Goal: Task Accomplishment & Management: Manage account settings

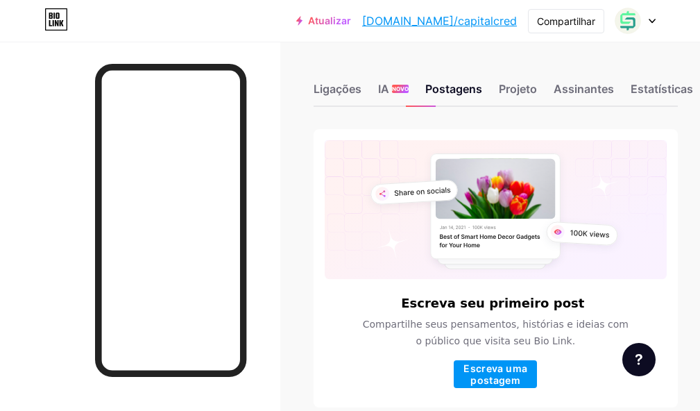
click at [650, 17] on div at bounding box center [636, 20] width 40 height 25
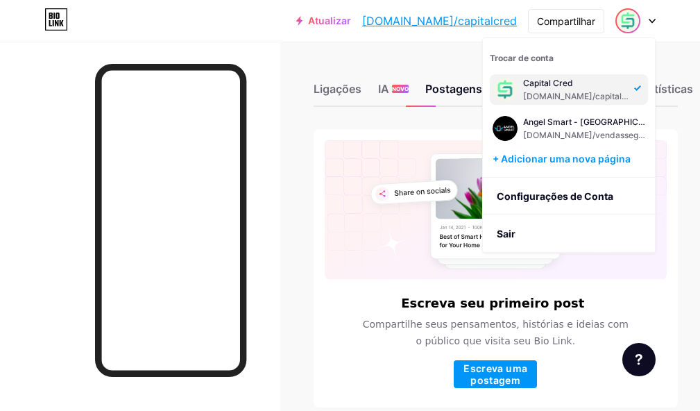
click at [564, 95] on font "[DOMAIN_NAME]/capitalcred" at bounding box center [581, 96] width 117 height 10
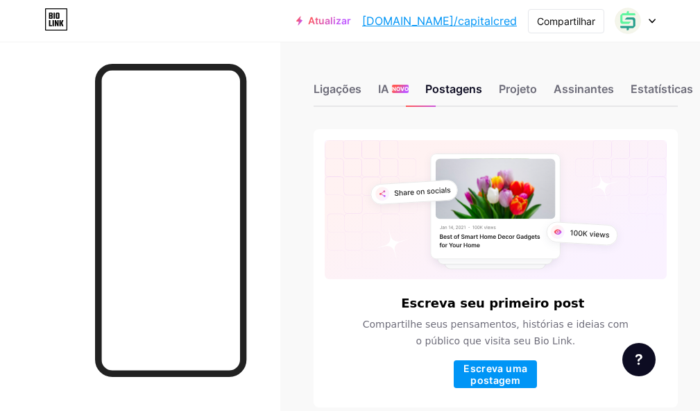
scroll to position [0, 93]
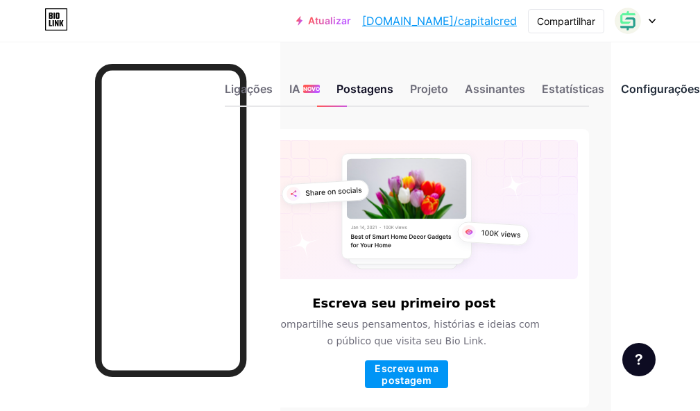
click at [682, 90] on font "Configurações" at bounding box center [660, 89] width 79 height 14
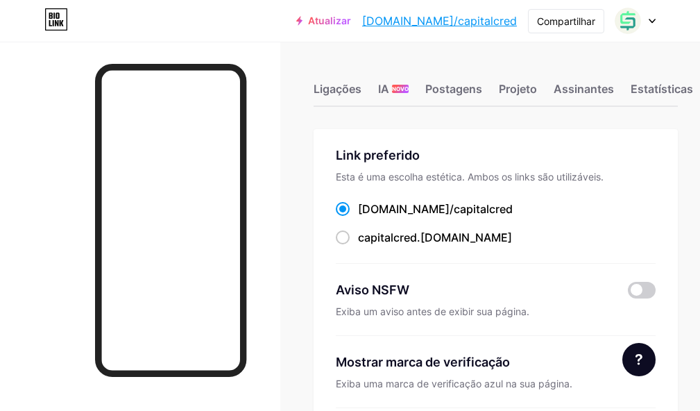
scroll to position [0, 93]
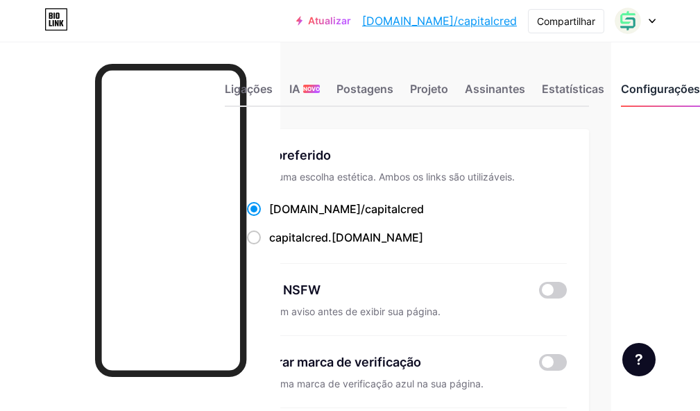
click at [680, 96] on div "Configurações" at bounding box center [660, 93] width 79 height 25
click at [679, 93] on font "Configurações" at bounding box center [660, 89] width 79 height 14
click at [646, 26] on div at bounding box center [636, 20] width 40 height 25
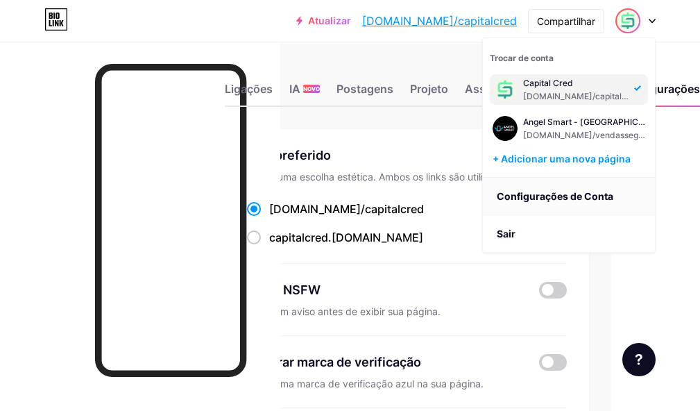
click at [541, 200] on font "Configurações de Conta" at bounding box center [555, 196] width 117 height 12
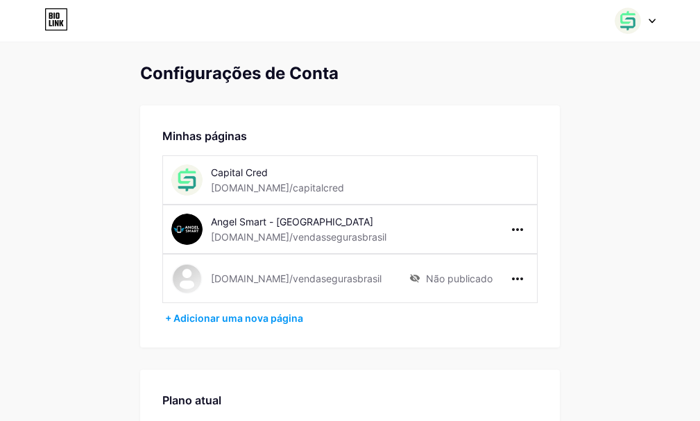
click at [337, 177] on div "Capital Cred" at bounding box center [306, 172] width 190 height 15
click at [369, 179] on div "Capital Cred [DOMAIN_NAME]/capitalcred" at bounding box center [290, 180] width 239 height 31
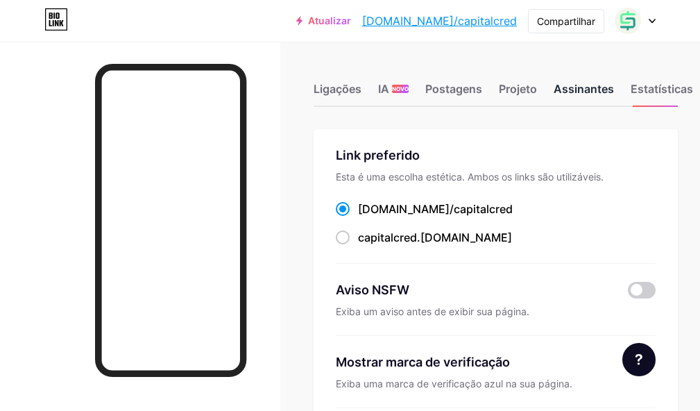
click at [601, 86] on font "Assinantes" at bounding box center [584, 89] width 60 height 14
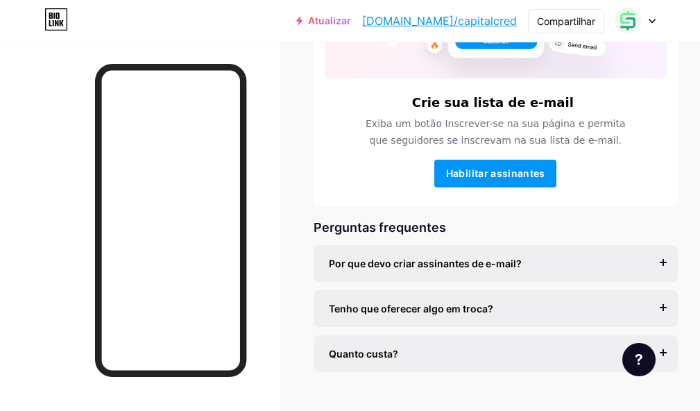
scroll to position [233, 0]
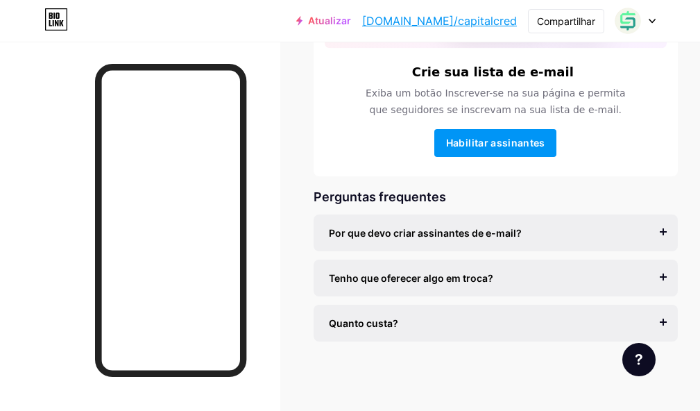
click at [673, 323] on div "Quanto custa? O início é gratuito e você pode aceitar assinantes ilimitados. Vo…" at bounding box center [496, 323] width 364 height 37
click at [663, 318] on div "Quanto custa?" at bounding box center [496, 323] width 334 height 15
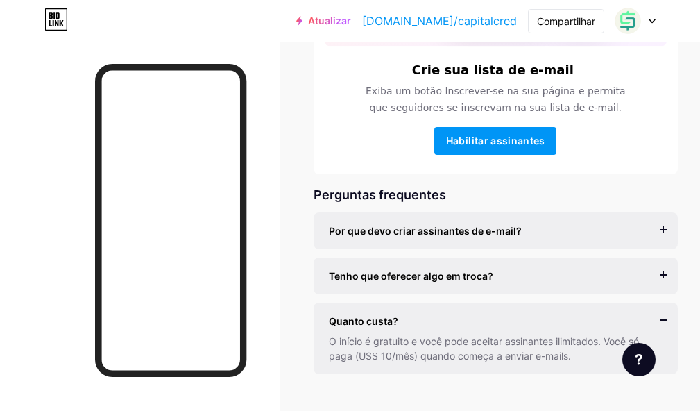
scroll to position [268, 0]
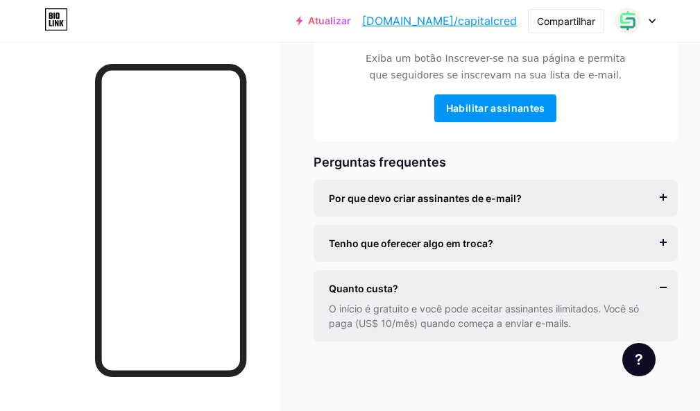
click at [633, 355] on div at bounding box center [639, 359] width 33 height 33
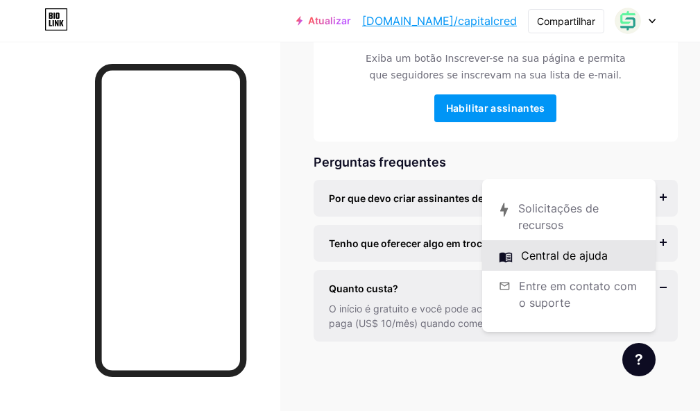
click at [555, 255] on link at bounding box center [569, 255] width 174 height 31
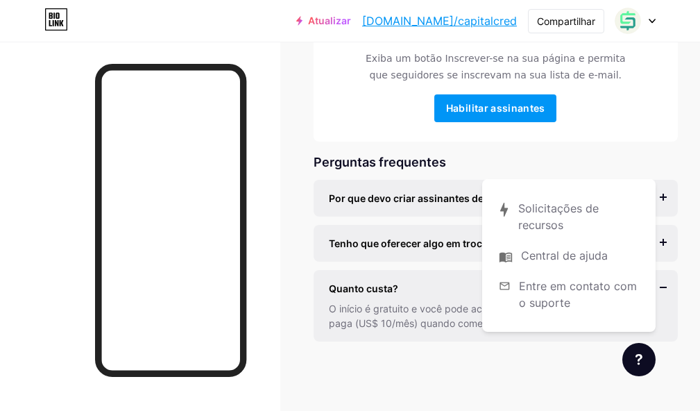
click at [484, 146] on div "Crie sua lista de e-mail Exiba um botão Inscrever-se na sua página e permita qu…" at bounding box center [496, 102] width 364 height 478
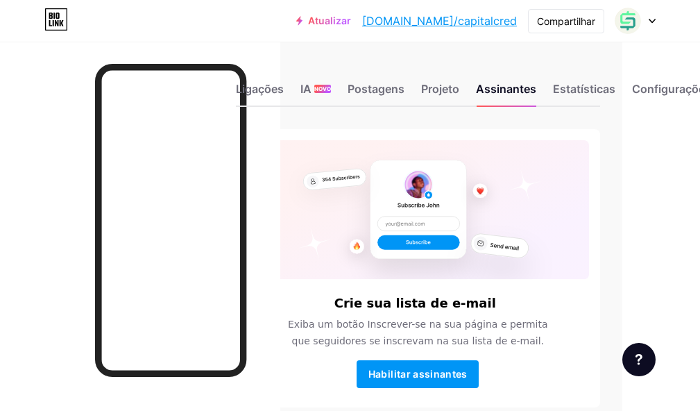
scroll to position [0, 93]
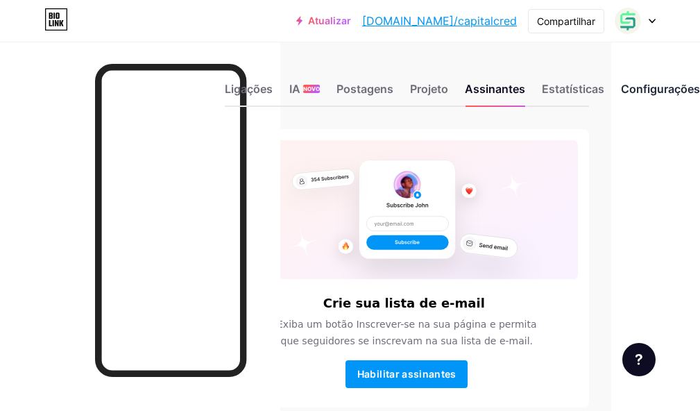
click at [644, 90] on font "Configurações" at bounding box center [660, 89] width 79 height 14
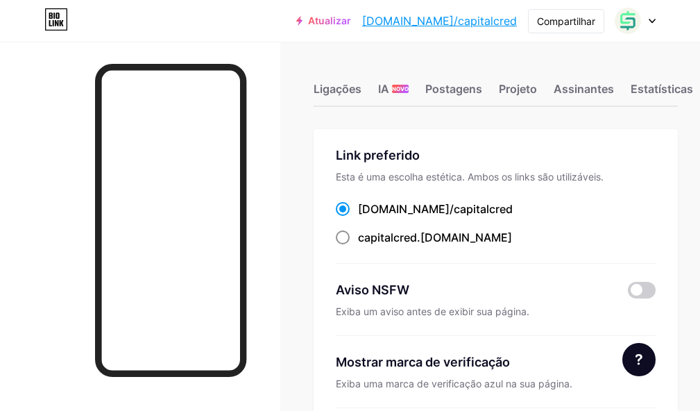
click at [350, 235] on span at bounding box center [343, 237] width 14 height 14
click at [358, 246] on input "capitalcred .[DOMAIN_NAME]" at bounding box center [362, 250] width 9 height 9
radio input "true"
click at [345, 210] on span at bounding box center [343, 209] width 14 height 14
click at [358, 217] on input "[DOMAIN_NAME]/capitalcred ​" at bounding box center [362, 221] width 9 height 9
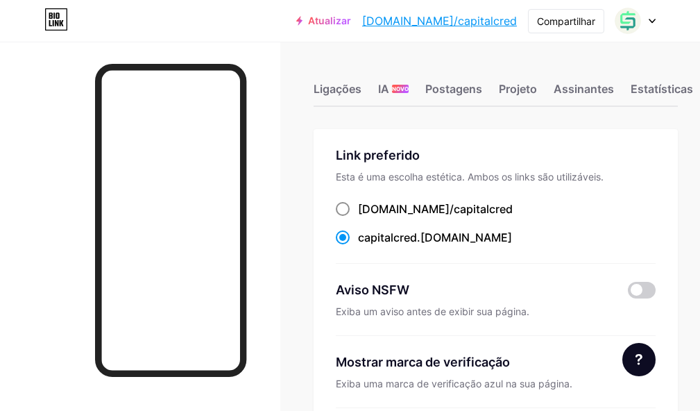
radio input "true"
click at [345, 92] on font "Ligações" at bounding box center [338, 89] width 48 height 14
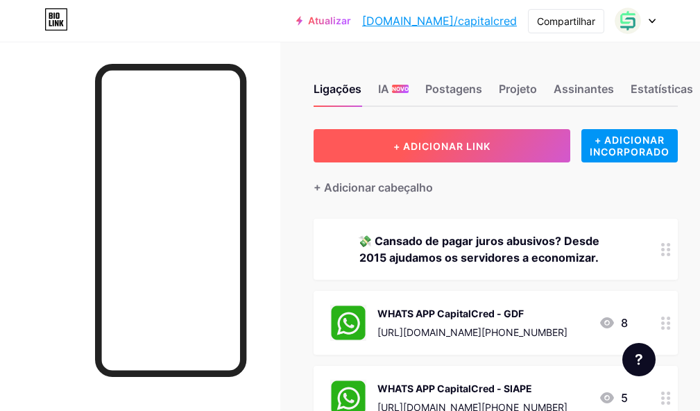
click at [479, 150] on font "+ ADICIONAR LINK" at bounding box center [442, 146] width 97 height 12
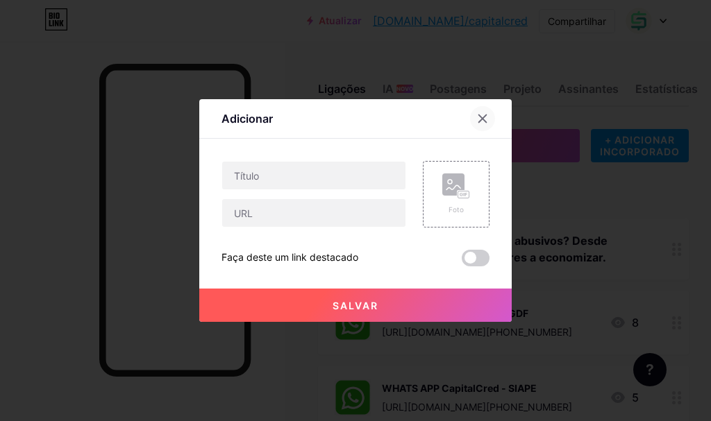
click at [480, 121] on icon at bounding box center [483, 119] width 8 height 8
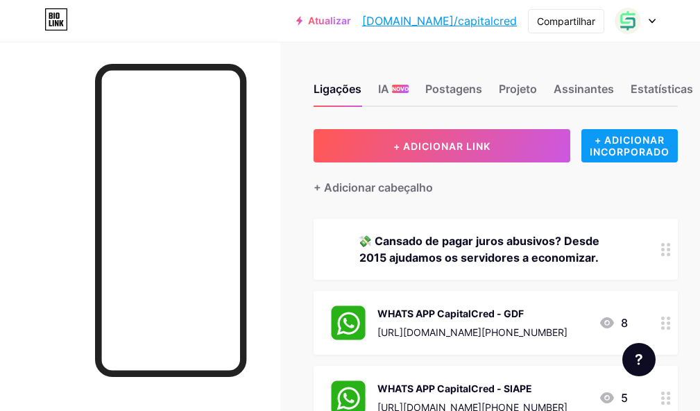
click at [641, 146] on font "+ ADICIONAR INCORPORADO" at bounding box center [630, 146] width 80 height 24
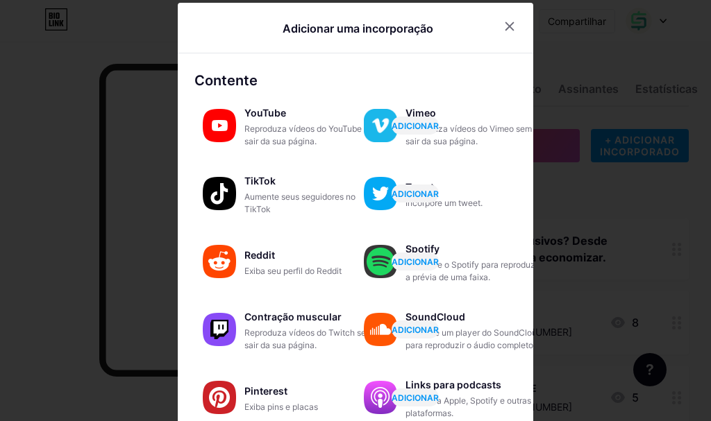
drag, startPoint x: 498, startPoint y: 26, endPoint x: 516, endPoint y: 140, distance: 114.7
click at [504, 28] on icon at bounding box center [509, 26] width 11 height 11
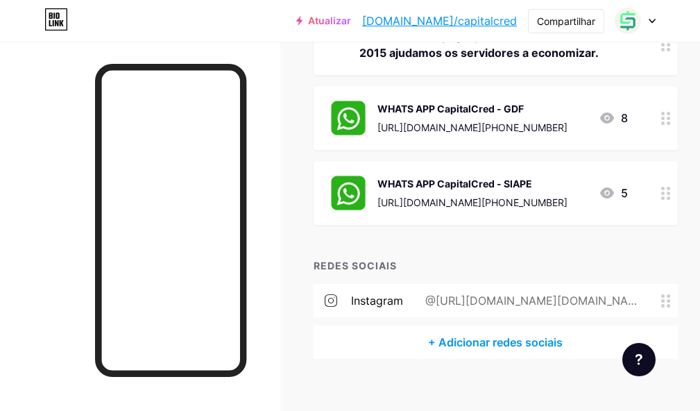
scroll to position [221, 0]
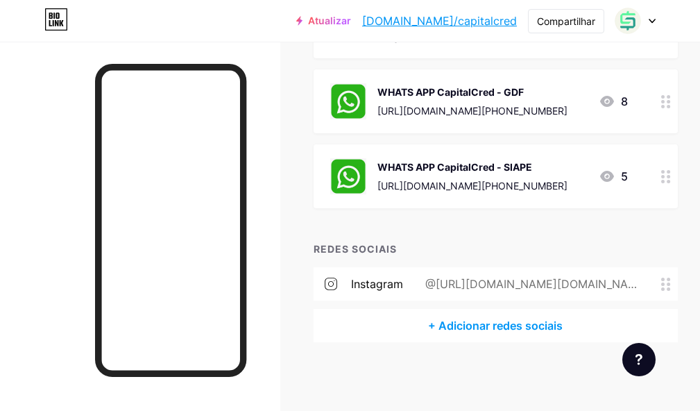
click at [503, 101] on div "WHATS APP CapitalCred - GDF [URL][DOMAIN_NAME][PHONE_NUMBER]" at bounding box center [473, 101] width 190 height 36
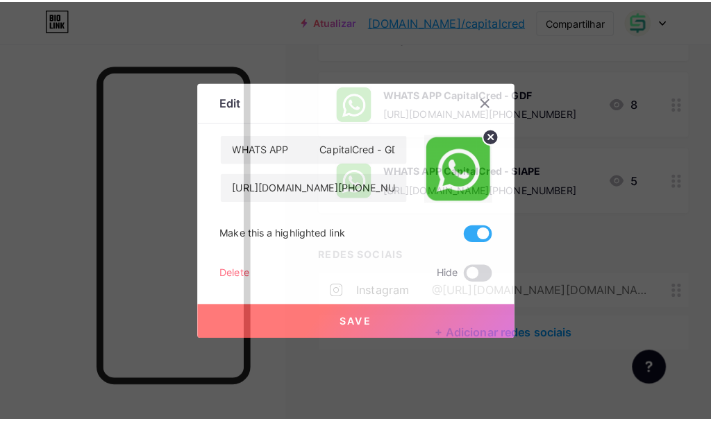
scroll to position [211, 0]
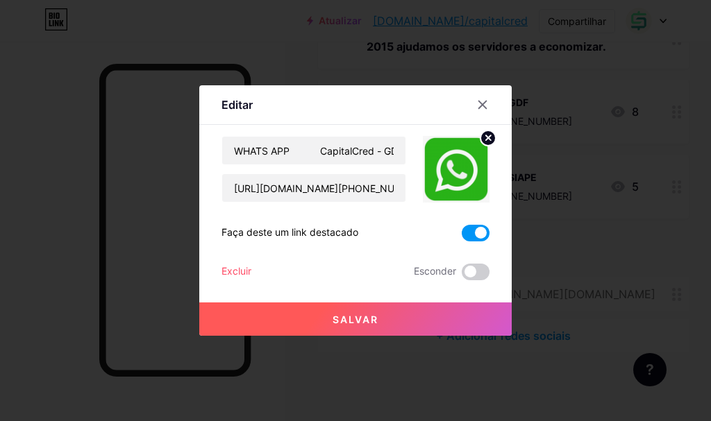
click at [489, 137] on icon at bounding box center [488, 137] width 5 height 5
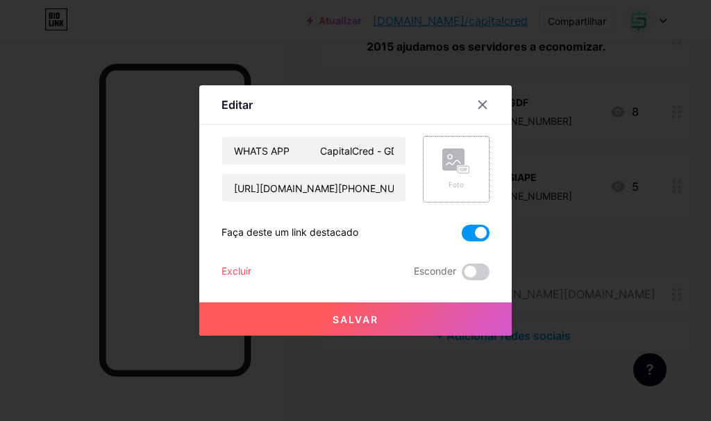
click at [455, 166] on rect at bounding box center [453, 160] width 22 height 22
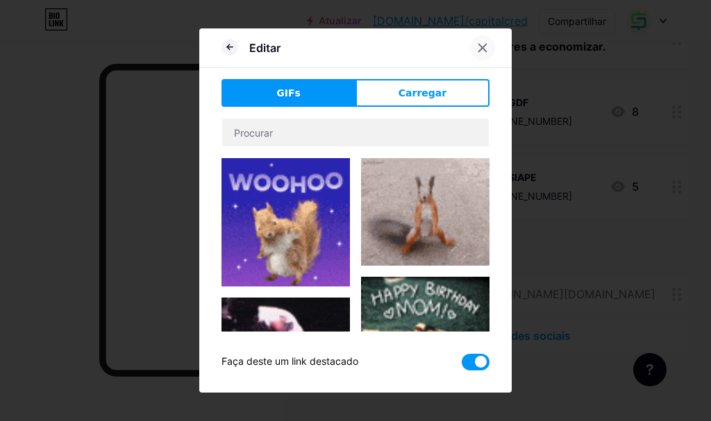
click at [481, 51] on icon at bounding box center [482, 47] width 11 height 11
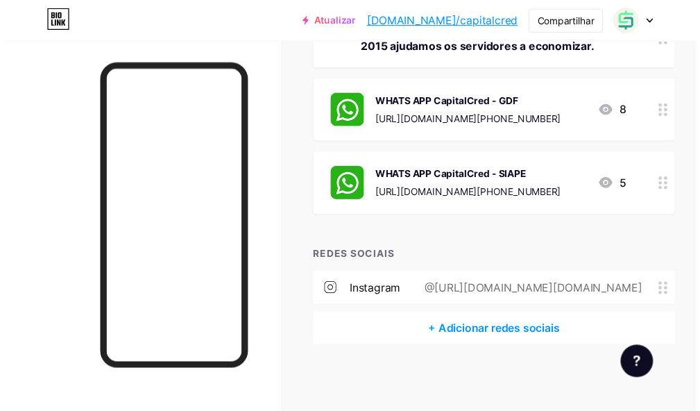
scroll to position [221, 0]
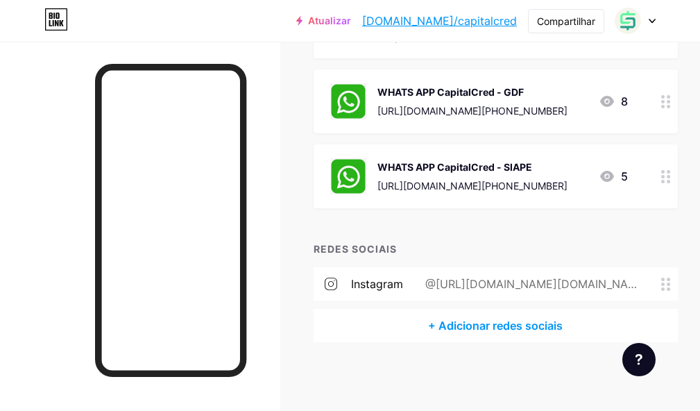
click at [616, 178] on icon at bounding box center [607, 176] width 17 height 17
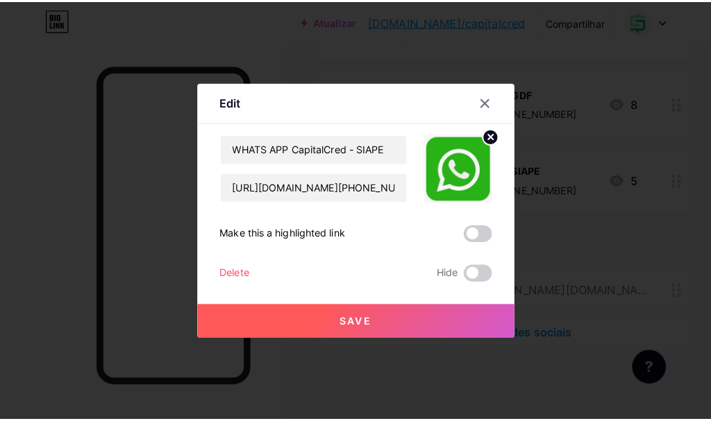
scroll to position [211, 0]
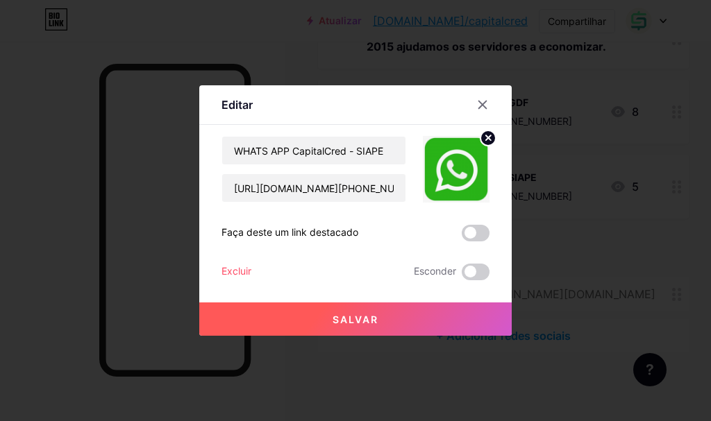
drag, startPoint x: 482, startPoint y: 102, endPoint x: 451, endPoint y: 119, distance: 35.4
click at [478, 105] on icon at bounding box center [482, 104] width 11 height 11
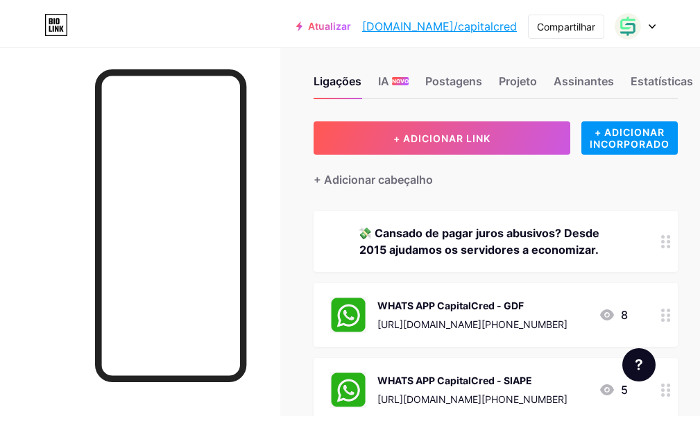
scroll to position [0, 0]
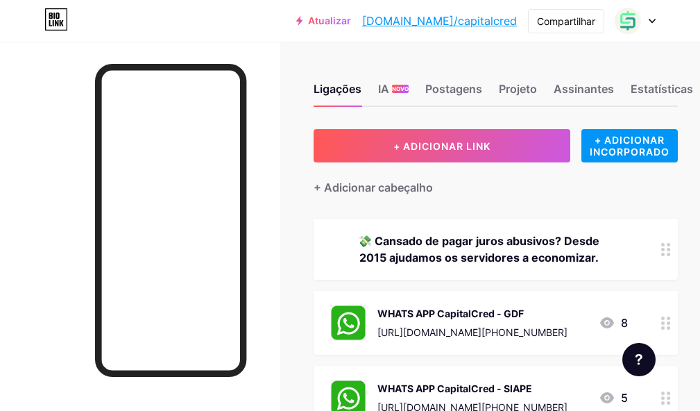
click at [351, 23] on font "Atualizar" at bounding box center [329, 21] width 43 height 12
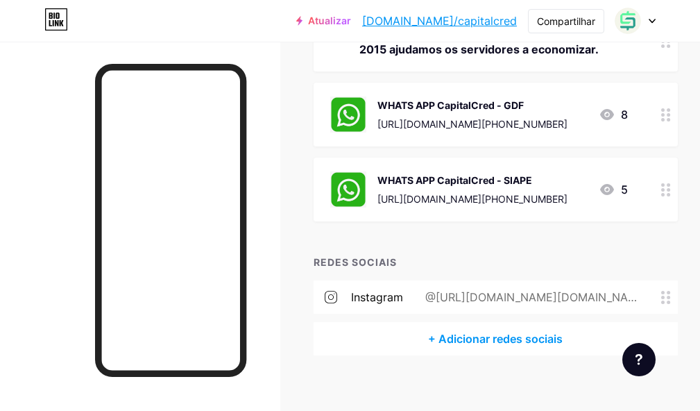
scroll to position [139, 0]
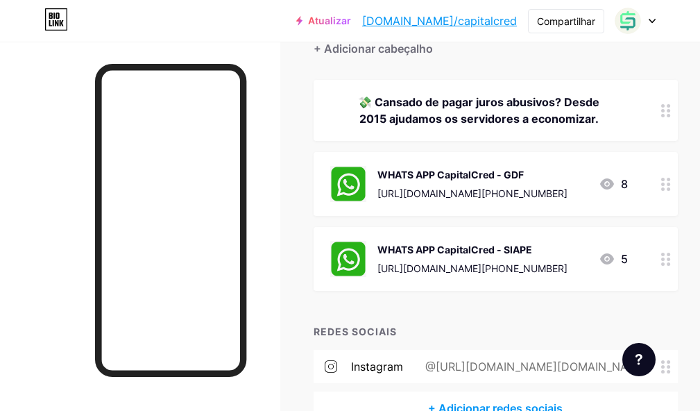
click at [642, 20] on div at bounding box center [636, 20] width 40 height 25
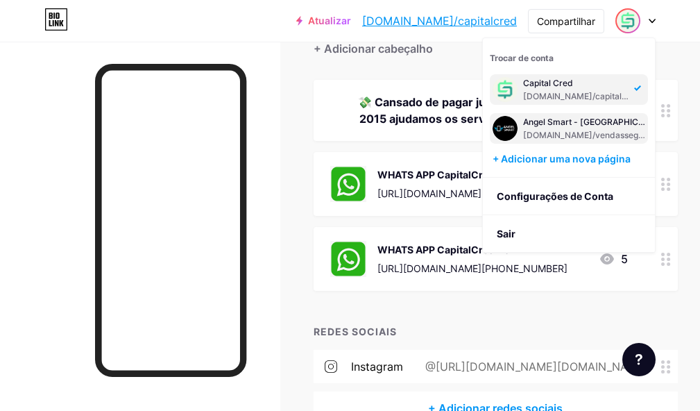
drag, startPoint x: 524, startPoint y: 124, endPoint x: 537, endPoint y: 132, distance: 15.6
click at [527, 124] on font "Angel Smart - [GEOGRAPHIC_DATA]" at bounding box center [595, 122] width 144 height 10
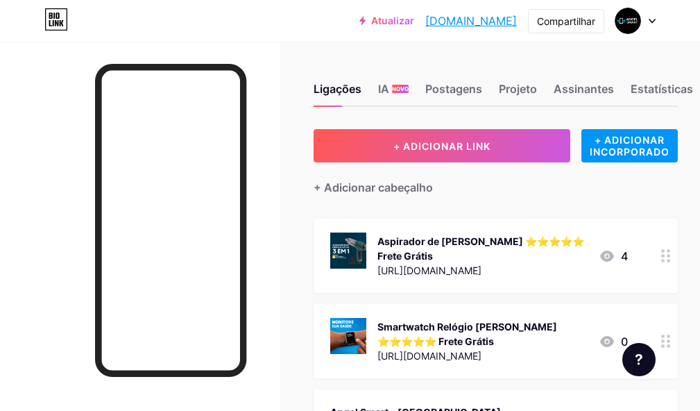
click at [671, 261] on icon at bounding box center [667, 255] width 10 height 13
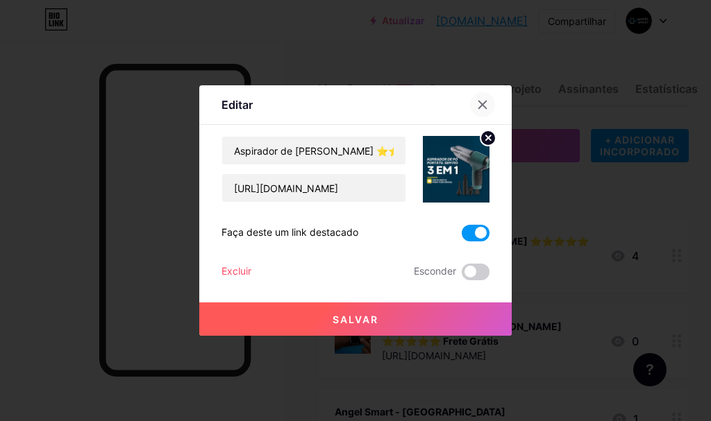
click at [487, 105] on icon at bounding box center [482, 104] width 11 height 11
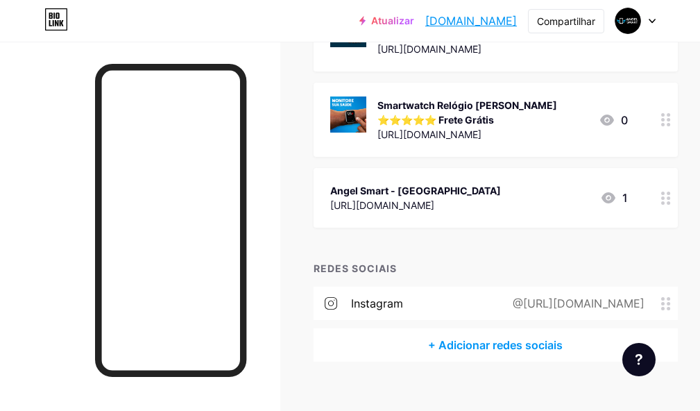
scroll to position [241, 0]
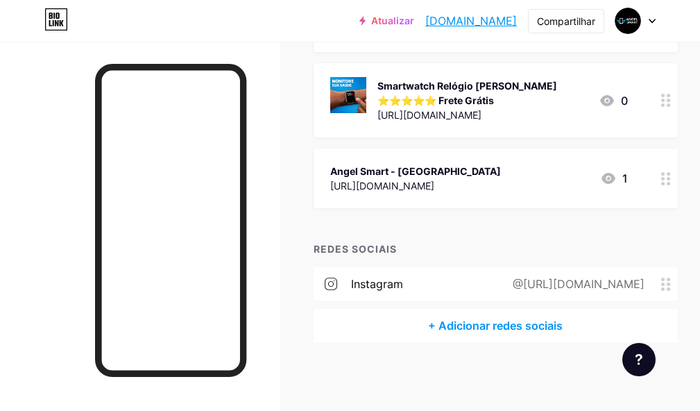
click at [671, 178] on icon at bounding box center [667, 178] width 10 height 13
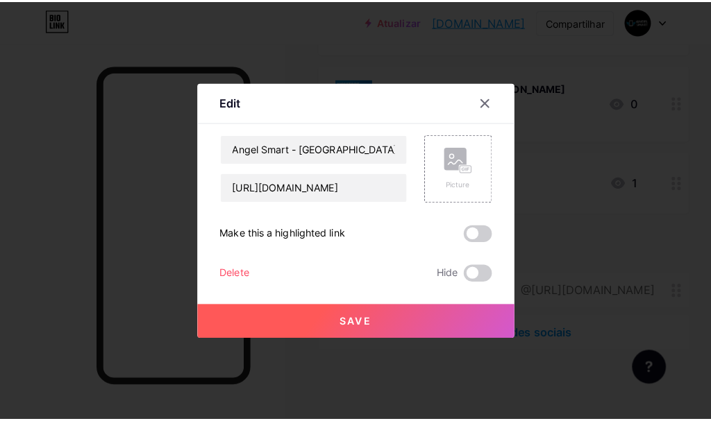
scroll to position [230, 0]
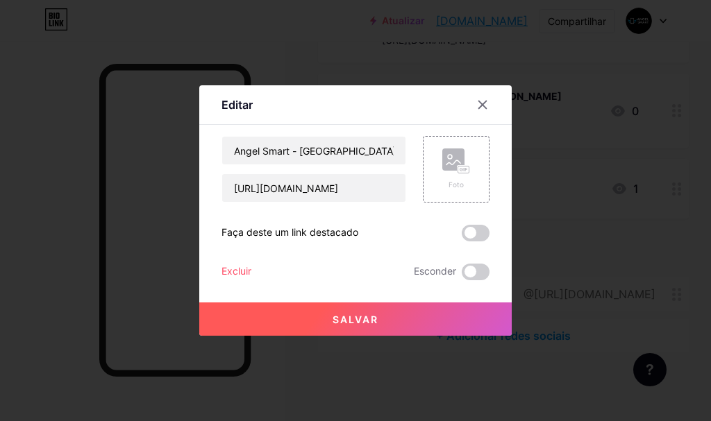
drag, startPoint x: 483, startPoint y: 101, endPoint x: 298, endPoint y: 217, distance: 217.7
click at [482, 101] on icon at bounding box center [482, 104] width 11 height 11
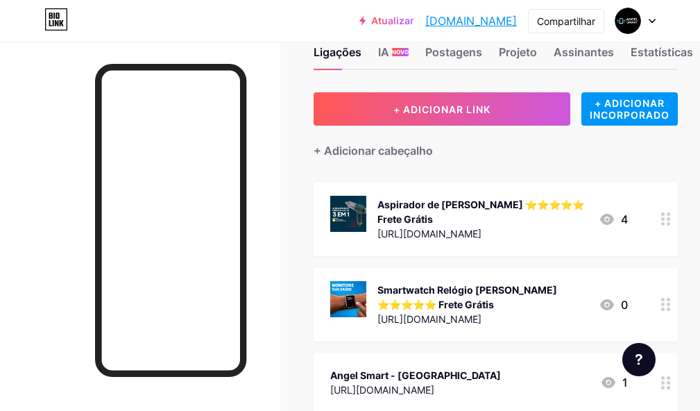
scroll to position [0, 0]
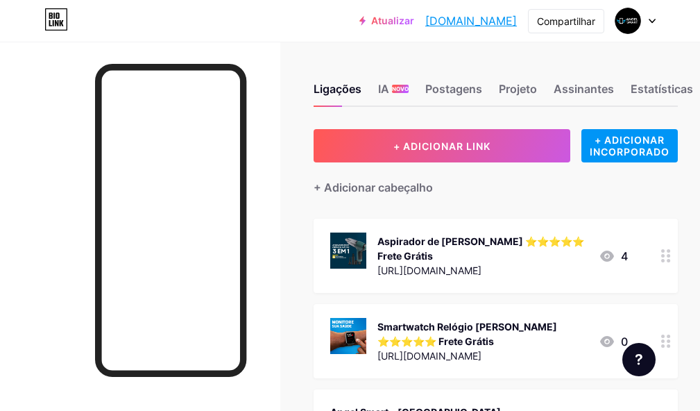
click at [648, 15] on div at bounding box center [636, 20] width 40 height 25
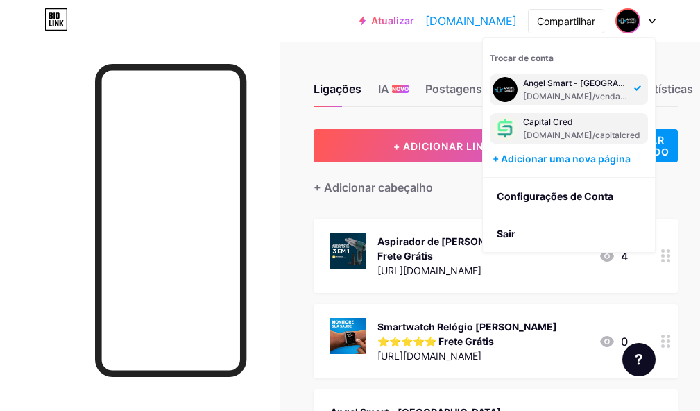
click at [539, 132] on font "[DOMAIN_NAME]/capitalcred" at bounding box center [581, 135] width 117 height 10
